Goal: Task Accomplishment & Management: Manage account settings

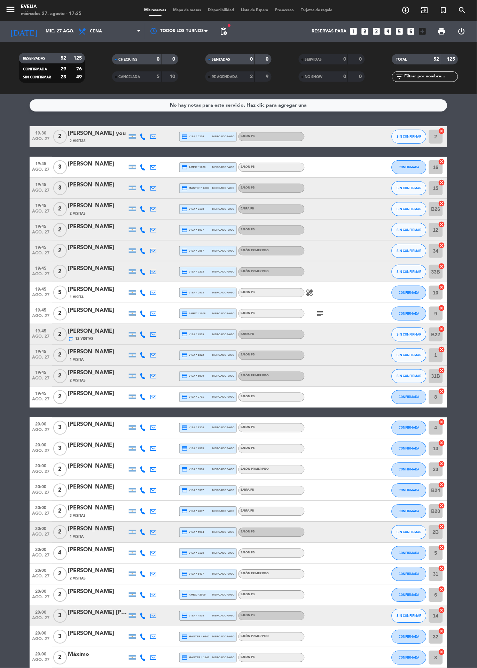
click at [185, 10] on span "Mapa de mesas" at bounding box center [187, 10] width 35 height 4
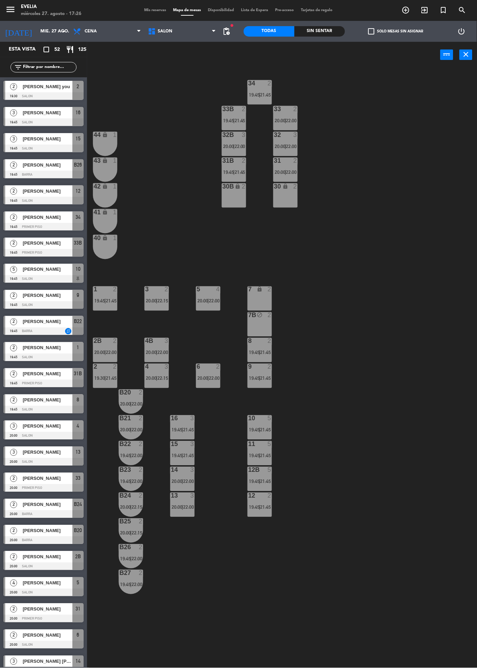
click at [387, 31] on label "check_box_outline_blank Solo mesas sin asignar" at bounding box center [396, 31] width 55 height 6
click at [396, 31] on input "check_box_outline_blank Solo mesas sin asignar" at bounding box center [396, 31] width 0 height 0
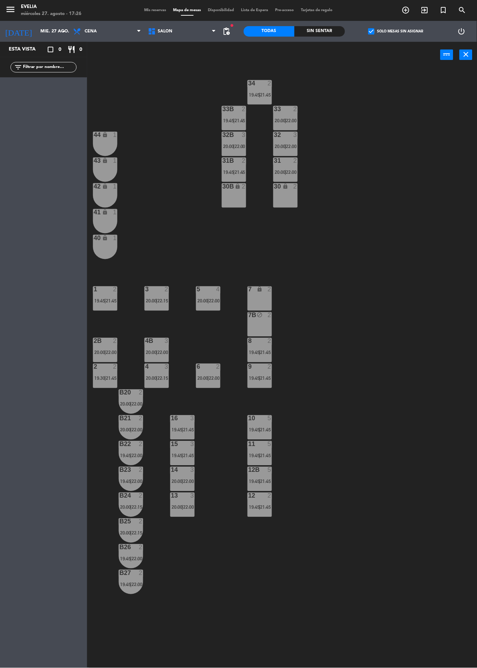
click at [396, 31] on label "check_box Solo mesas sin asignar" at bounding box center [396, 31] width 55 height 6
click at [396, 31] on input "check_box Solo mesas sin asignar" at bounding box center [396, 31] width 0 height 0
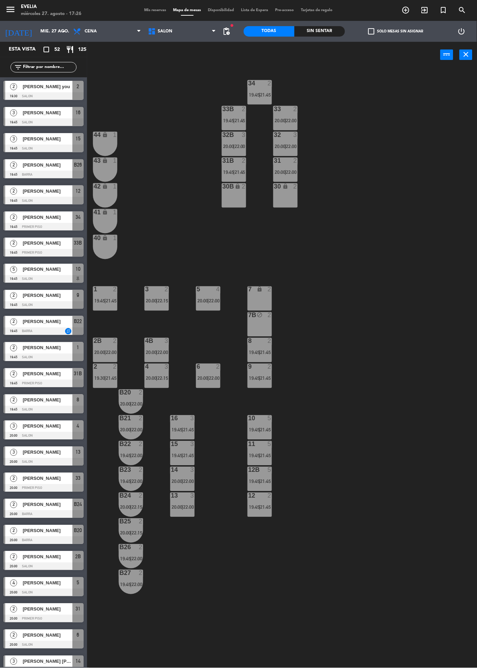
click at [280, 174] on span "20:00" at bounding box center [280, 172] width 11 height 6
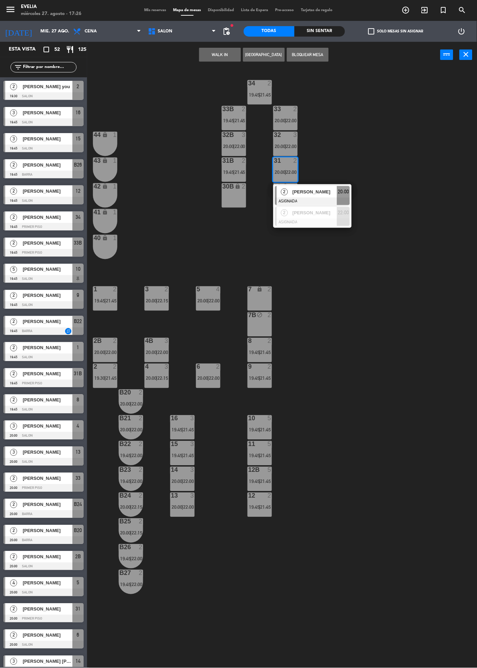
click at [289, 144] on span "22:00" at bounding box center [291, 147] width 11 height 6
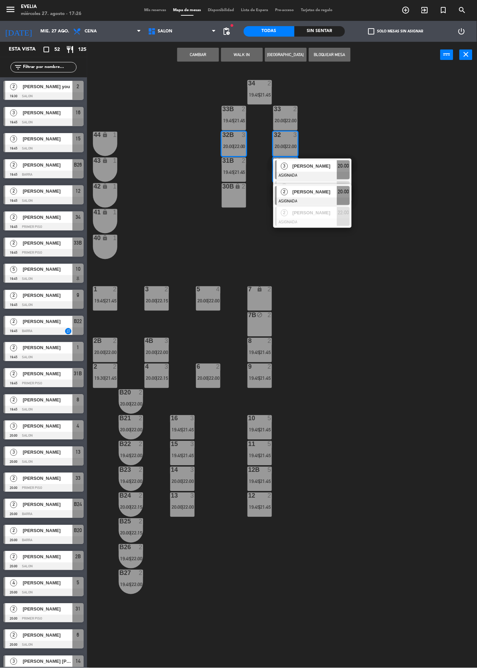
click at [396, 143] on div "34 2 19:45 | 21:45 33B 2 19:45 | 21:45 33 2 20:00 | 22:00 44 lock 1 32B 3 20:00…" at bounding box center [284, 368] width 385 height 600
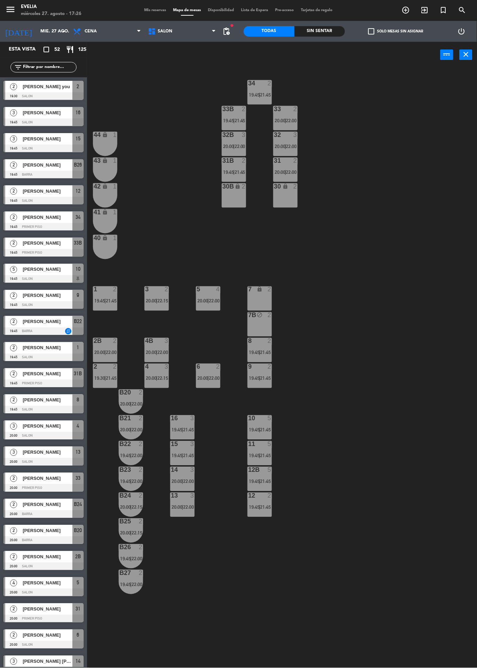
click at [294, 146] on span "22:00" at bounding box center [291, 147] width 11 height 6
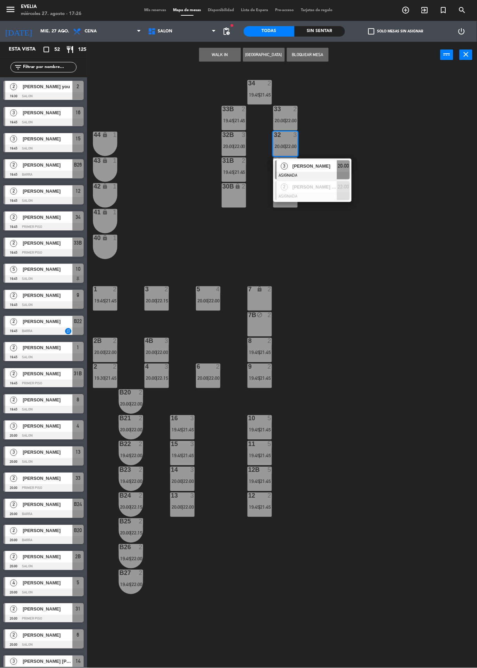
click at [386, 154] on div "34 2 19:45 | 21:45 33B 2 19:45 | 21:45 33 2 20:00 | 22:00 44 lock 1 32B 3 20:00…" at bounding box center [284, 368] width 385 height 600
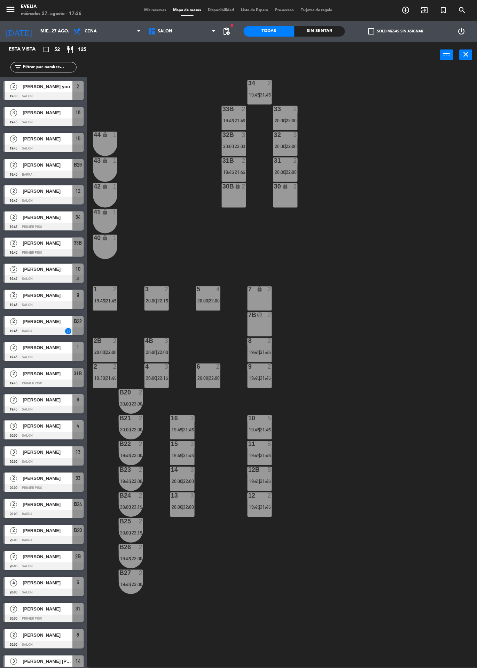
click at [284, 118] on span "20:00" at bounding box center [280, 121] width 11 height 6
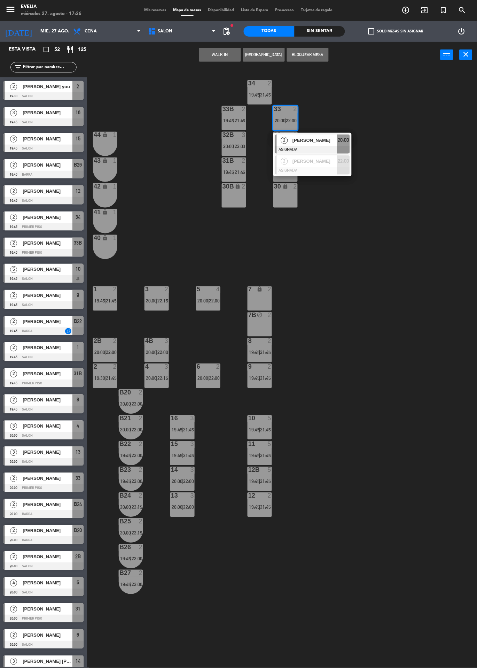
click at [389, 211] on div "34 2 19:45 | 21:45 33B 2 19:45 | 21:45 33 2 20:00 | 22:00 2 [PERSON_NAME] ASIGN…" at bounding box center [284, 368] width 385 height 600
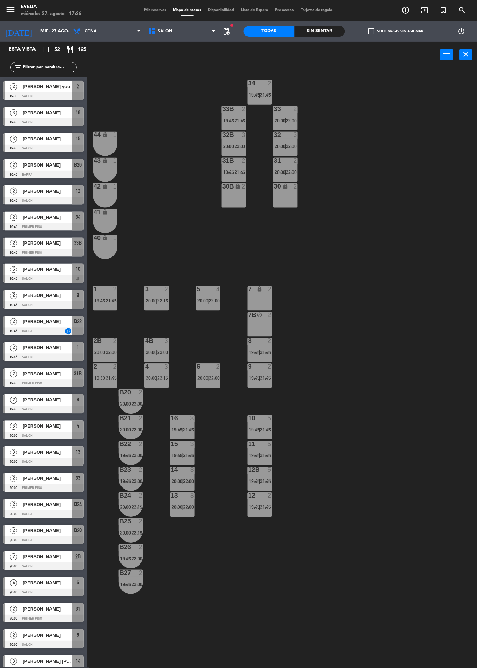
click at [269, 352] on span "21:45" at bounding box center [266, 353] width 11 height 6
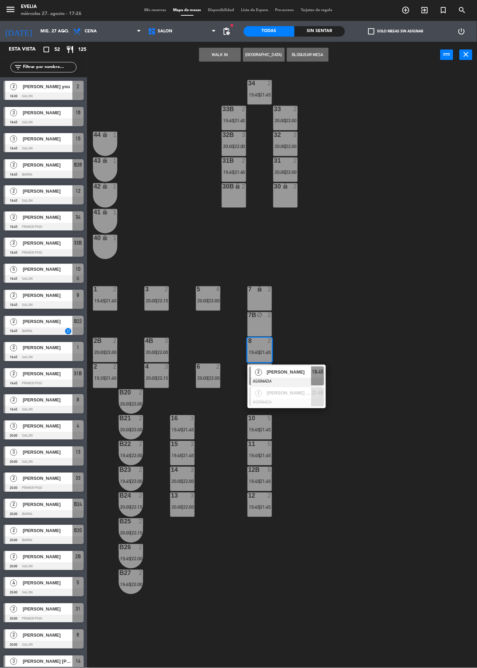
click at [380, 317] on div "34 2 19:45 | 21:45 33B 2 19:45 | 21:45 33 2 20:00 | 22:00 44 lock 1 32B 3 20:00…" at bounding box center [284, 368] width 385 height 600
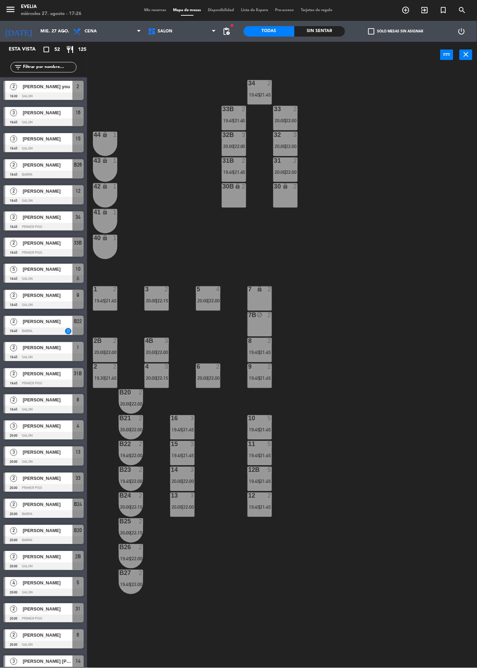
click at [269, 430] on span "21:45" at bounding box center [266, 430] width 11 height 6
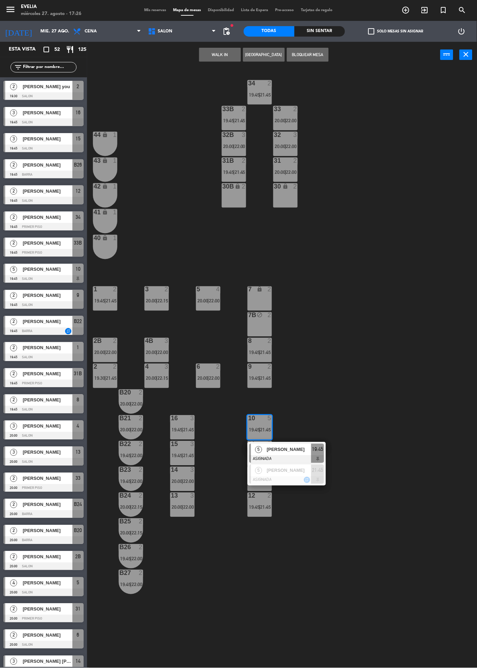
click at [374, 361] on div "34 2 19:45 | 21:45 33B 2 19:45 | 21:45 33 2 20:00 | 22:00 44 lock 1 32B 3 20:00…" at bounding box center [284, 368] width 385 height 600
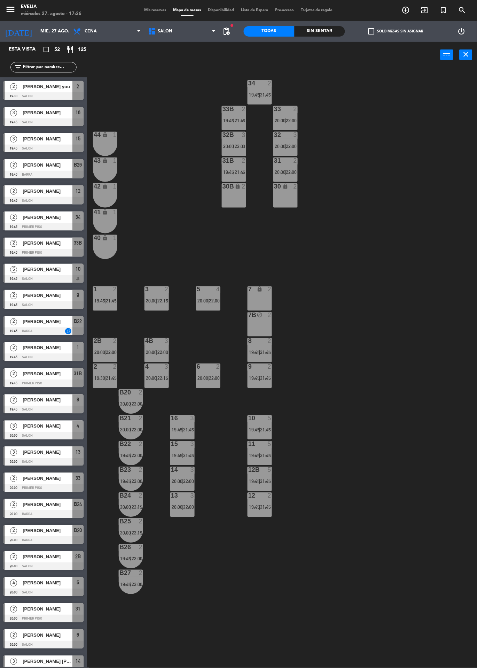
click at [256, 500] on div "12 2 19:45 | 21:45" at bounding box center [260, 505] width 24 height 24
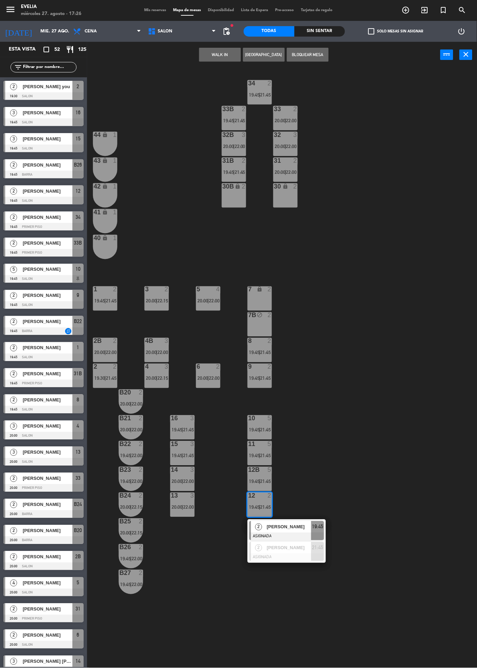
click at [382, 369] on div "34 2 19:45 | 21:45 33B 2 19:45 | 21:45 33 2 20:00 | 22:00 44 lock 1 32B 3 20:00…" at bounding box center [284, 368] width 385 height 600
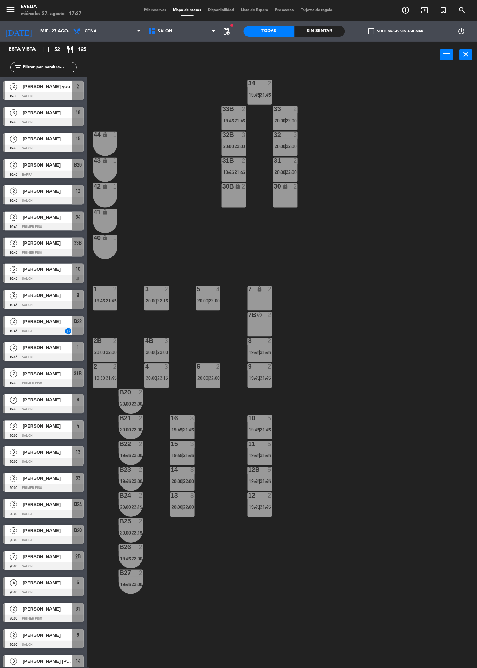
click at [403, 30] on label "check_box_outline_blank Solo mesas sin asignar" at bounding box center [396, 31] width 55 height 6
click at [396, 31] on input "check_box_outline_blank Solo mesas sin asignar" at bounding box center [396, 31] width 0 height 0
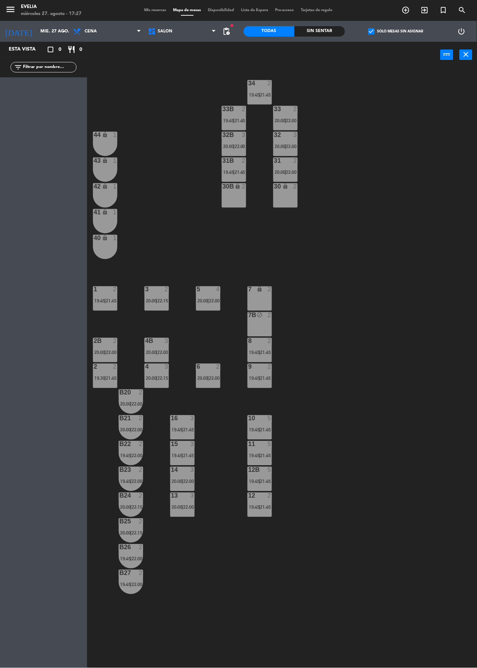
click at [401, 30] on label "check_box Solo mesas sin asignar" at bounding box center [396, 31] width 55 height 6
click at [396, 31] on input "check_box Solo mesas sin asignar" at bounding box center [396, 31] width 0 height 0
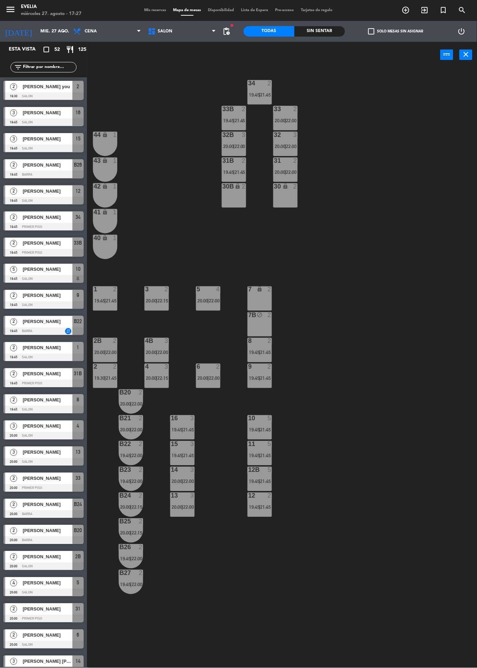
click at [141, 10] on span "Mis reservas" at bounding box center [155, 10] width 29 height 4
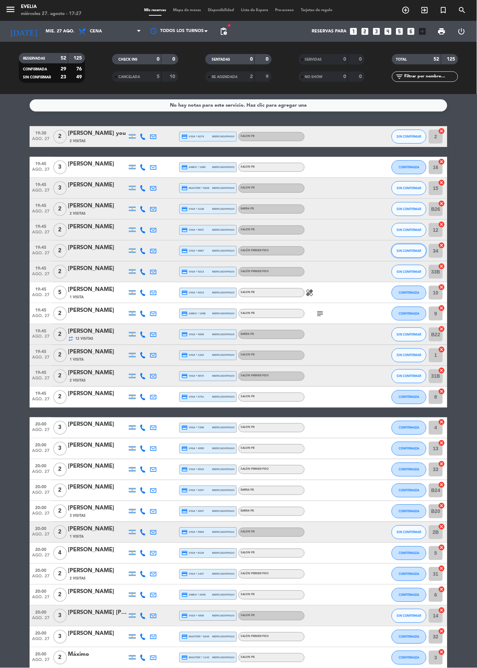
click at [423, 247] on button "SIN CONFIRMAR" at bounding box center [409, 251] width 35 height 14
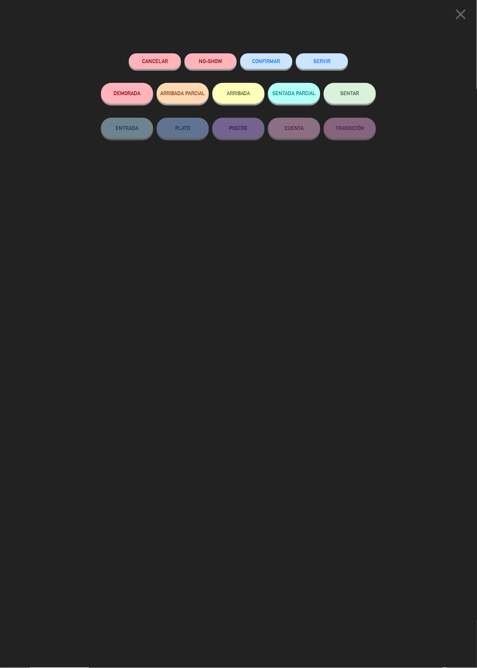
click at [462, 24] on button "close" at bounding box center [462, 15] width 22 height 21
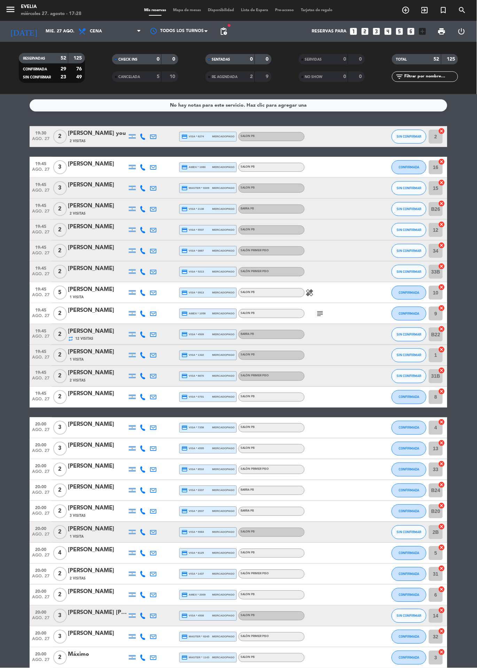
click at [311, 293] on icon "healing" at bounding box center [310, 293] width 8 height 8
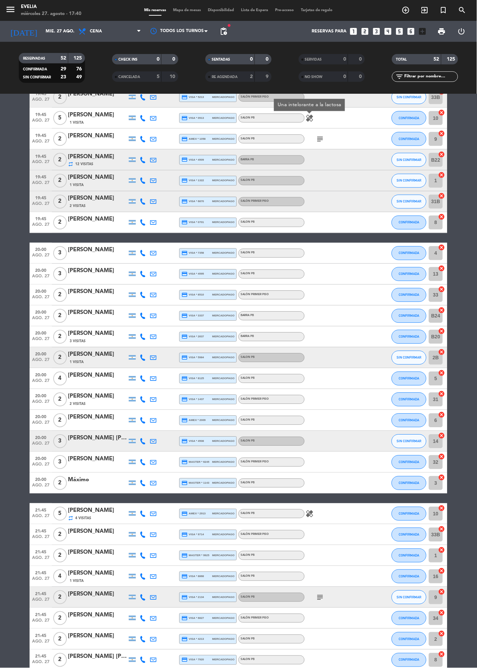
scroll to position [562, 0]
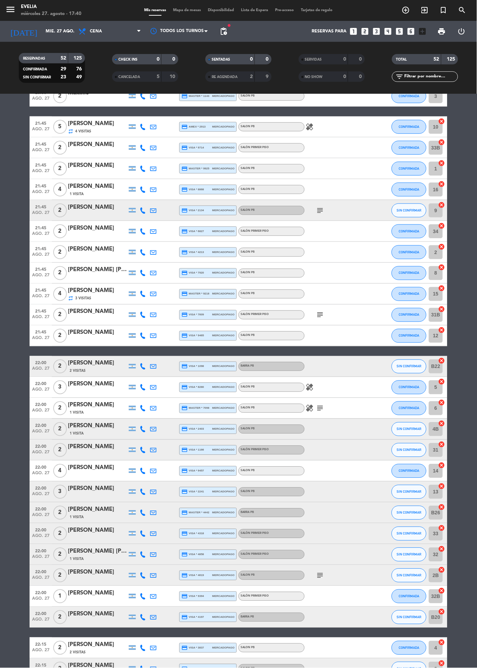
click at [191, 10] on span "Mapa de mesas" at bounding box center [187, 10] width 35 height 4
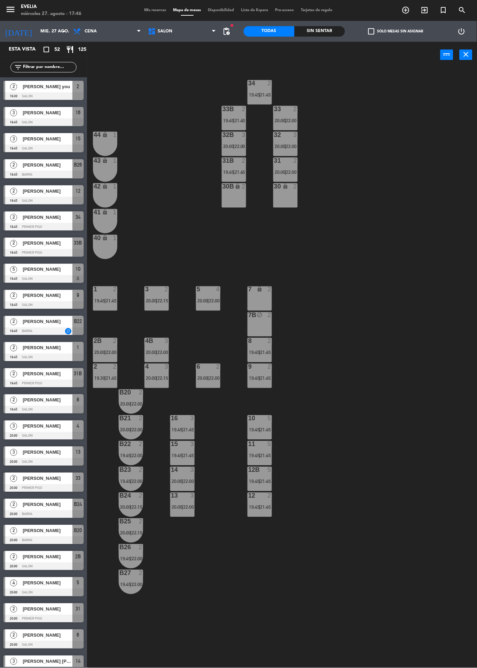
click at [392, 488] on div "34 2 19:45 | 21:45 33B 2 19:45 | 21:45 33 2 20:00 | 22:00 44 lock 1 32B 3 20:00…" at bounding box center [284, 368] width 385 height 600
click at [153, 12] on span "Mis reservas" at bounding box center [155, 10] width 29 height 4
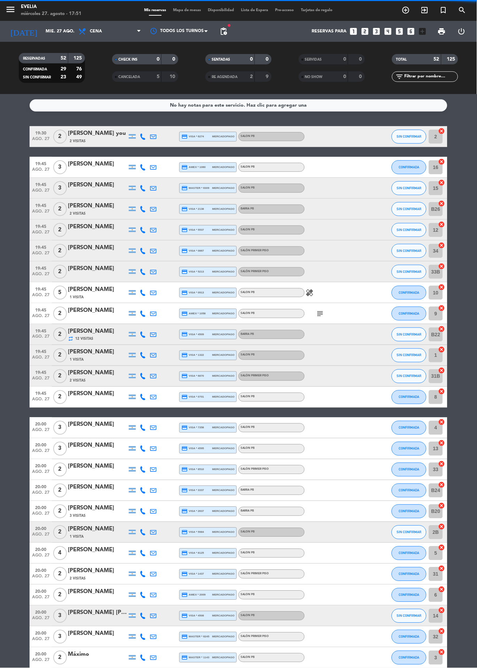
click at [312, 289] on icon "healing" at bounding box center [310, 293] width 8 height 8
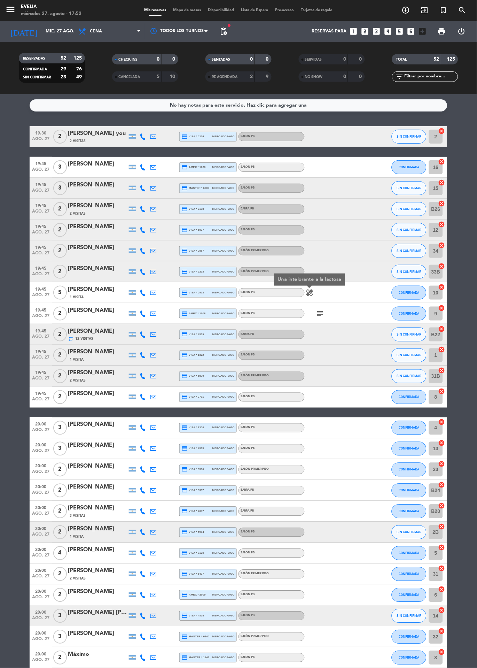
click at [179, 10] on span "Mapa de mesas" at bounding box center [187, 10] width 35 height 4
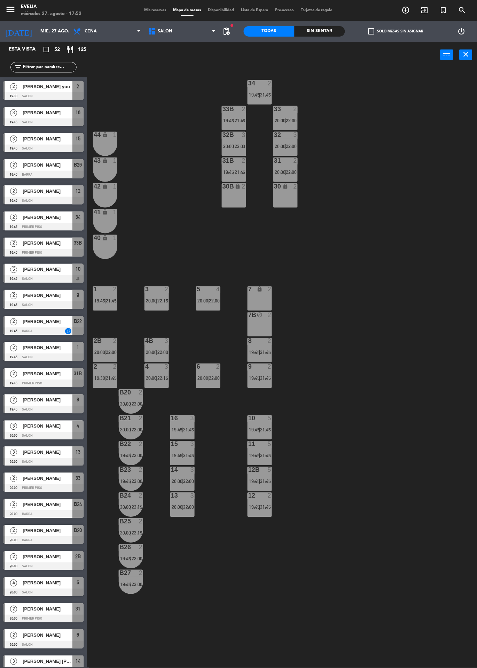
click at [157, 9] on span "Mis reservas" at bounding box center [155, 10] width 29 height 4
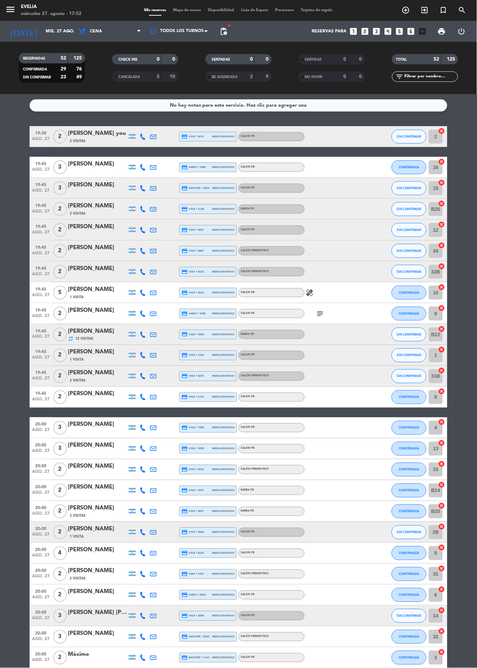
click at [309, 296] on icon "healing" at bounding box center [310, 293] width 8 height 8
click at [325, 315] on icon "subject" at bounding box center [320, 313] width 8 height 8
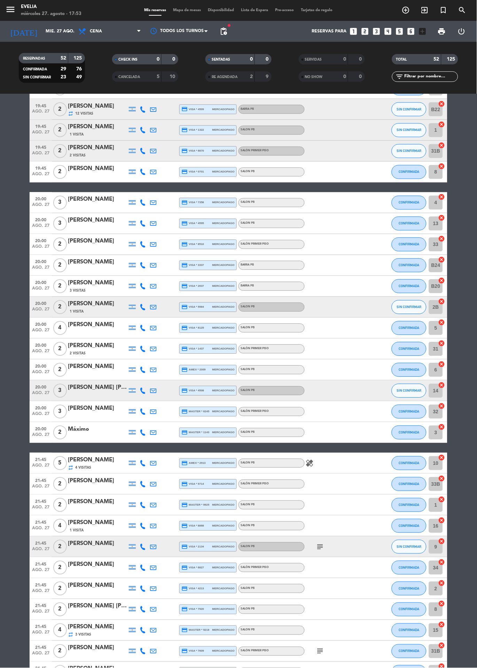
scroll to position [238, 0]
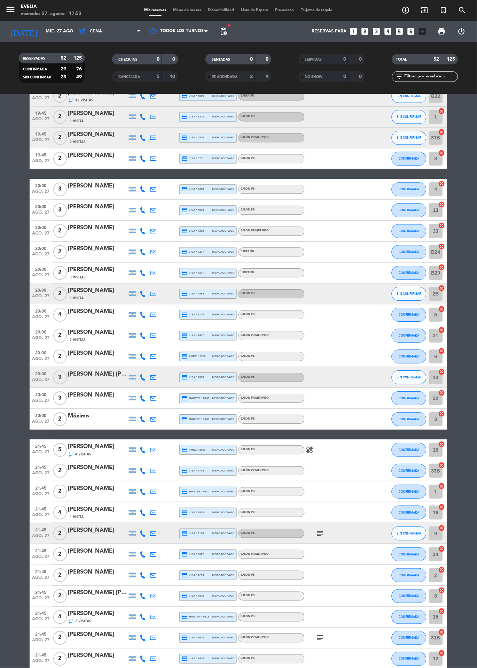
click at [310, 447] on icon "healing" at bounding box center [310, 450] width 8 height 8
click at [317, 533] on icon "subject" at bounding box center [320, 534] width 8 height 8
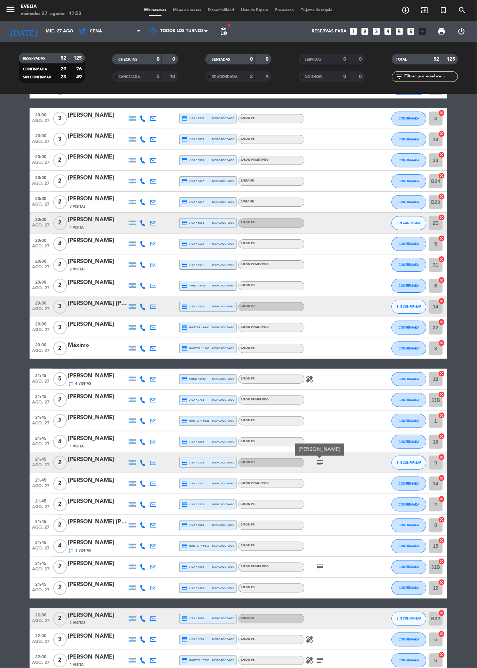
scroll to position [335, 0]
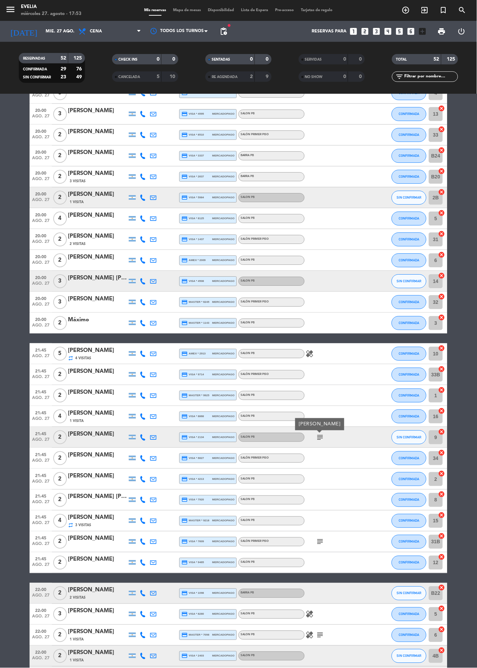
click at [325, 558] on div at bounding box center [336, 563] width 63 height 21
click at [334, 544] on div "subject" at bounding box center [336, 542] width 63 height 21
click at [322, 541] on icon "subject" at bounding box center [320, 542] width 8 height 8
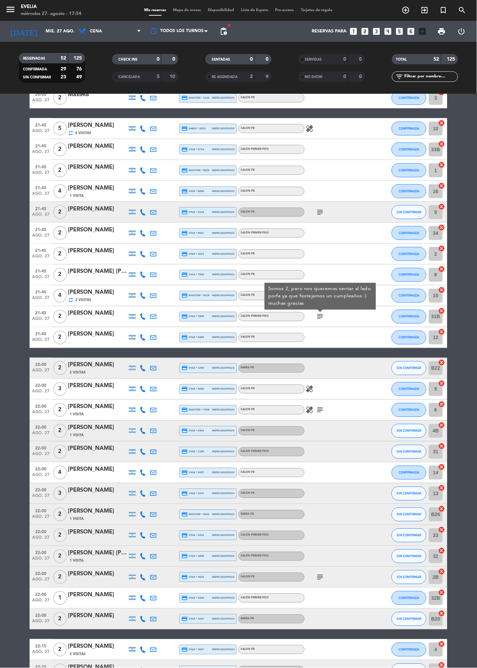
scroll to position [562, 0]
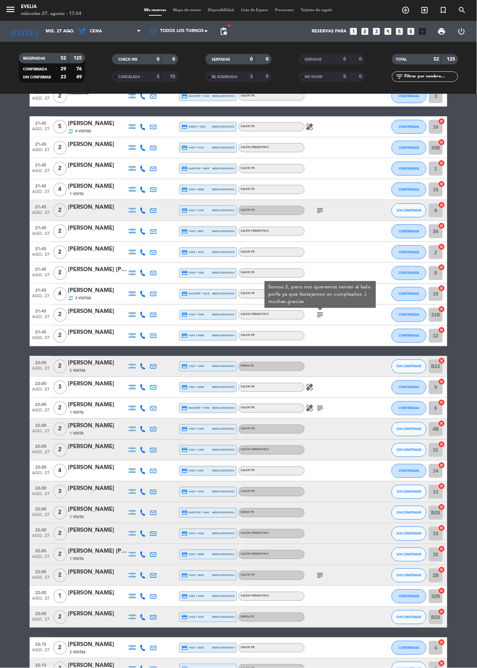
click at [312, 385] on icon "healing" at bounding box center [310, 387] width 8 height 8
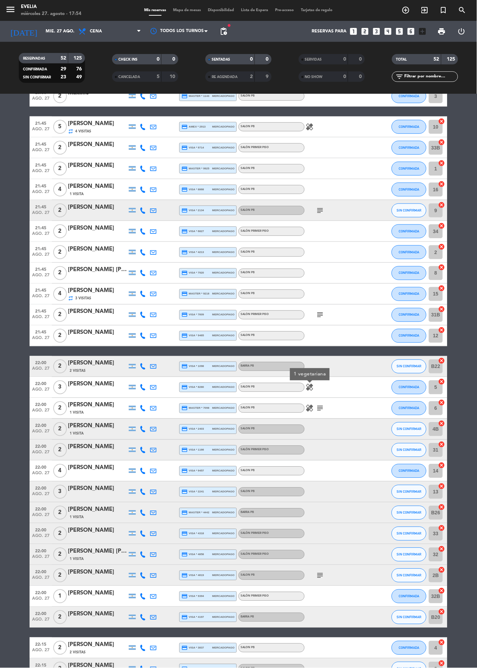
click at [308, 408] on icon "healing" at bounding box center [310, 408] width 8 height 8
click at [321, 409] on icon "subject" at bounding box center [320, 408] width 8 height 8
click at [323, 576] on icon "subject" at bounding box center [320, 576] width 8 height 8
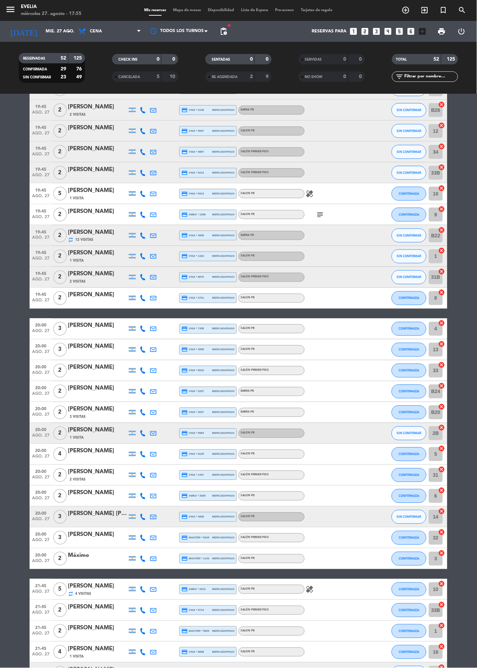
scroll to position [0, 0]
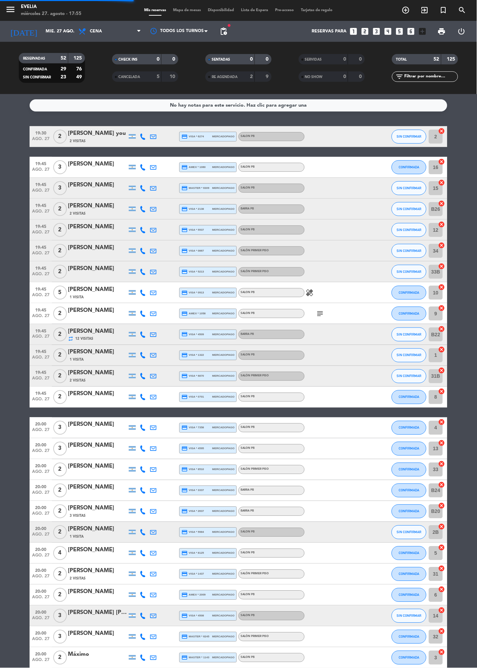
click at [183, 26] on div at bounding box center [180, 31] width 70 height 16
